Goal: Information Seeking & Learning: Find specific fact

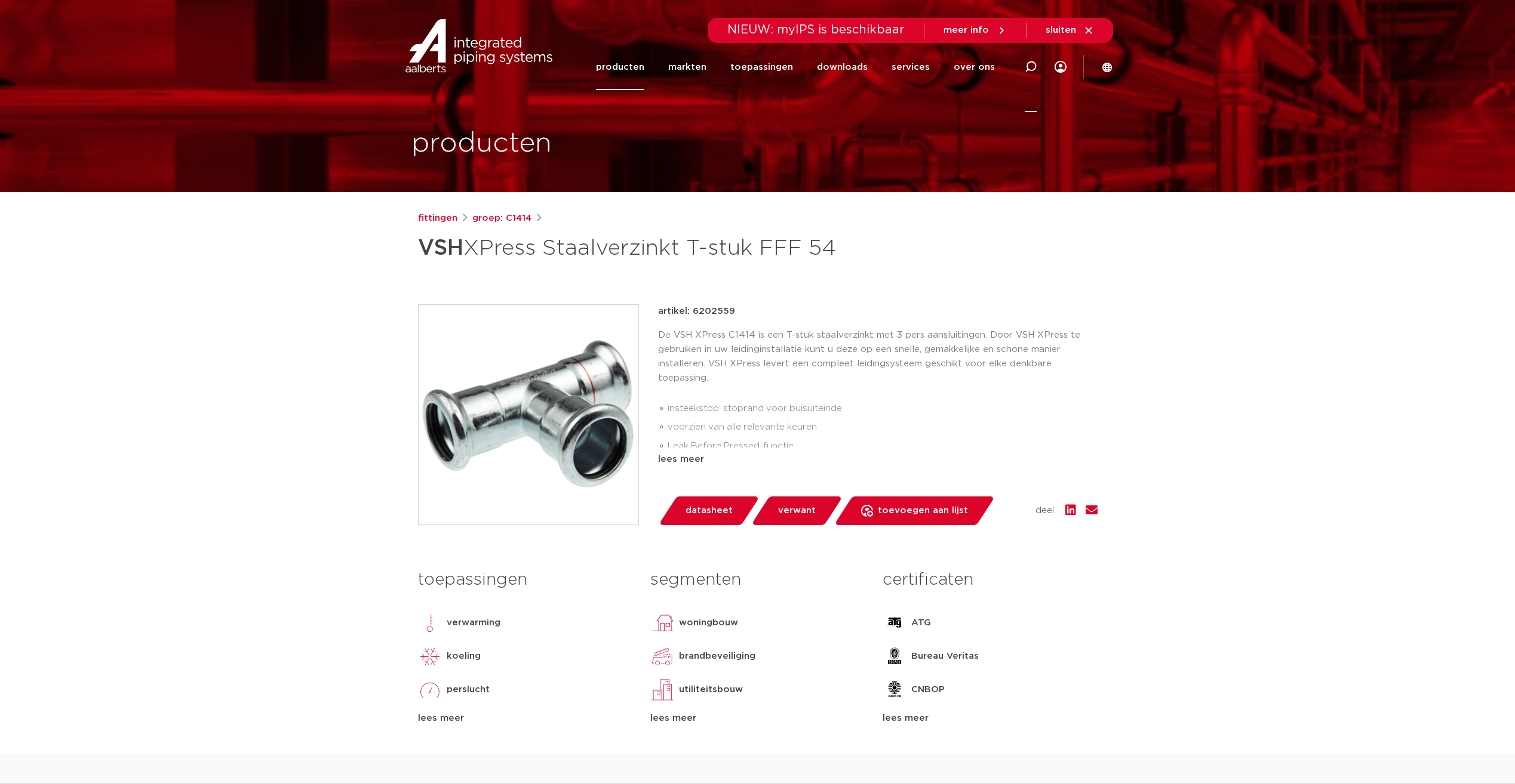
click at [1028, 65] on icon at bounding box center [1030, 67] width 14 height 14
click at [690, 63] on input "Zoeken" at bounding box center [851, 65] width 376 height 23
type input "verloop 54- 1/2"
click button "Zoeken" at bounding box center [0, 0] width 0 height 0
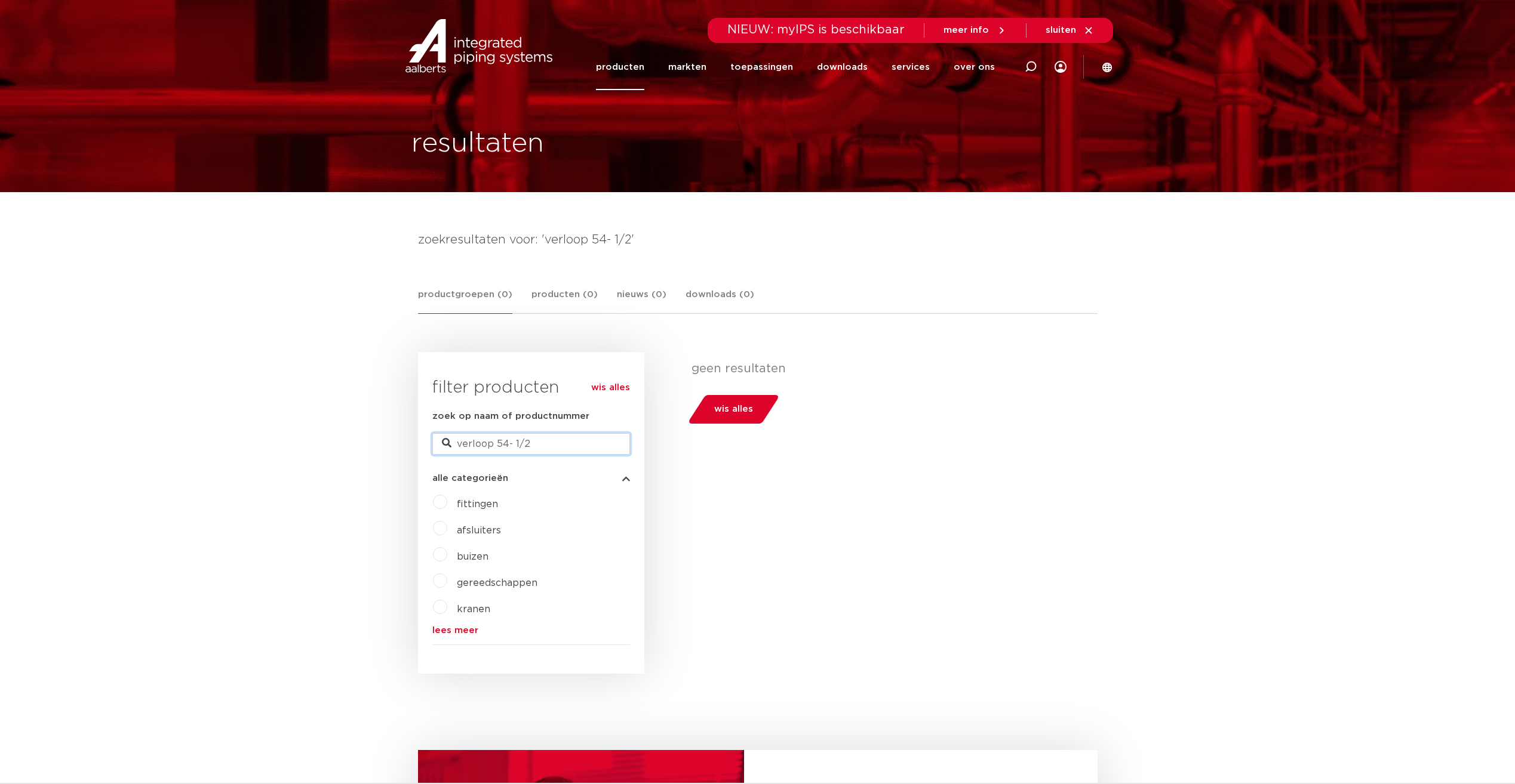
click at [573, 448] on input "verloop 54- 1/2" at bounding box center [531, 444] width 197 height 22
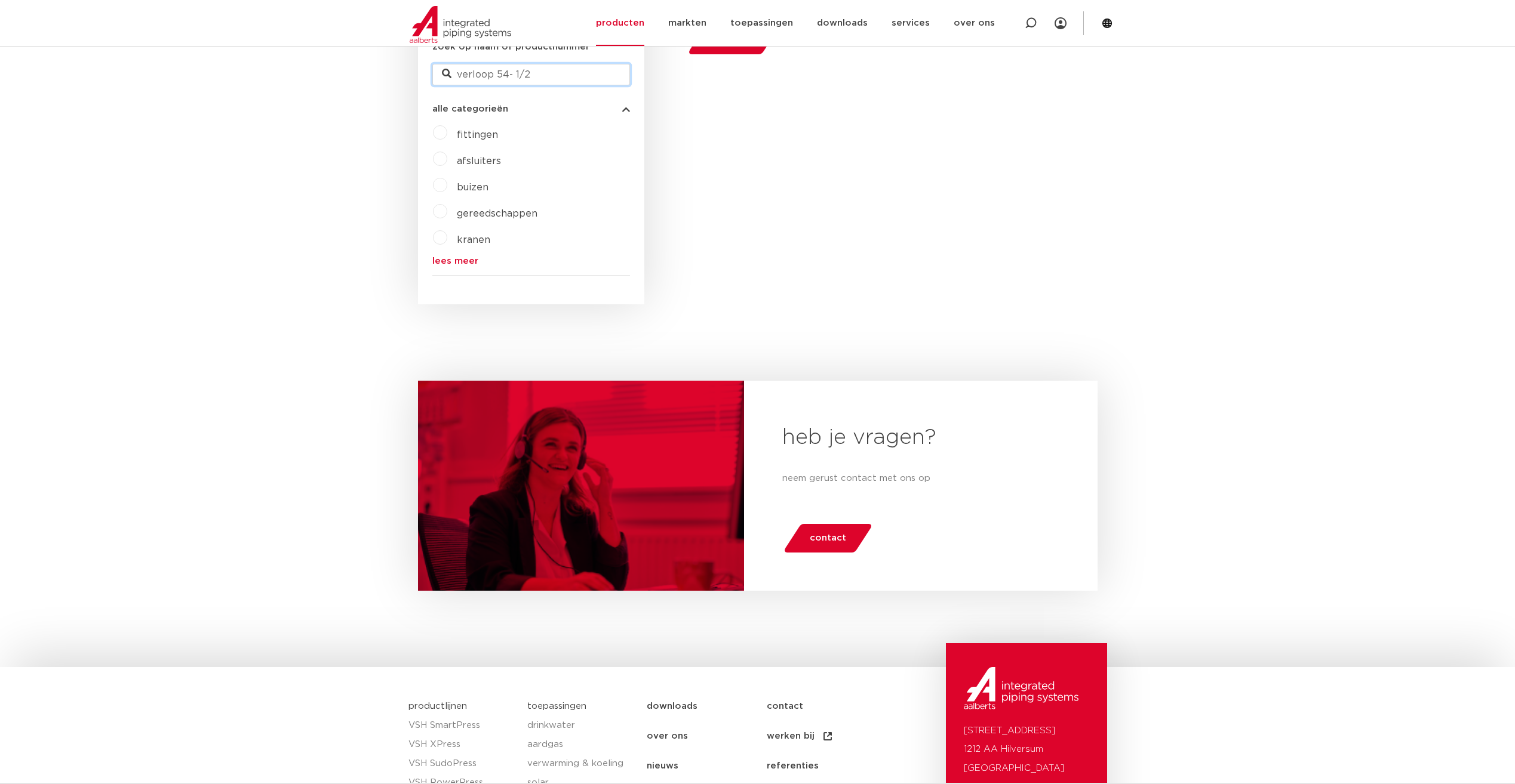
scroll to position [119, 0]
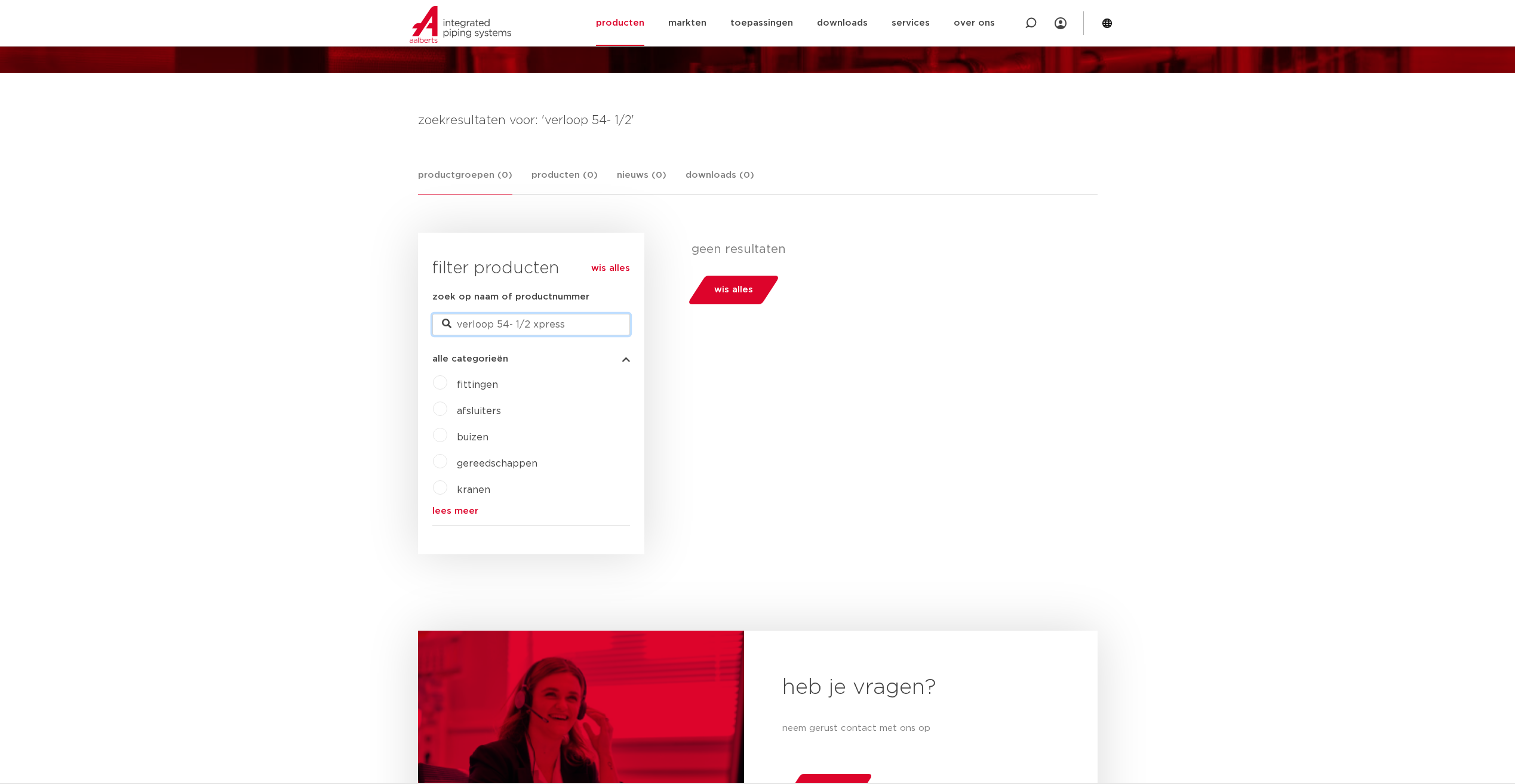
type input "verloop 54- 1/2 xpress"
click at [447, 386] on label "fittingen" at bounding box center [472, 382] width 51 height 19
